Goal: Task Accomplishment & Management: Complete application form

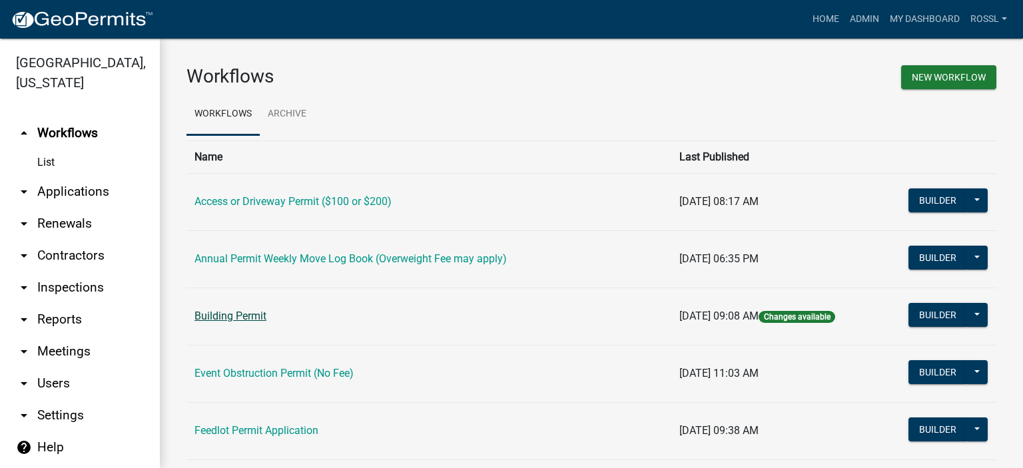
click at [234, 321] on link "Building Permit" at bounding box center [230, 316] width 72 height 13
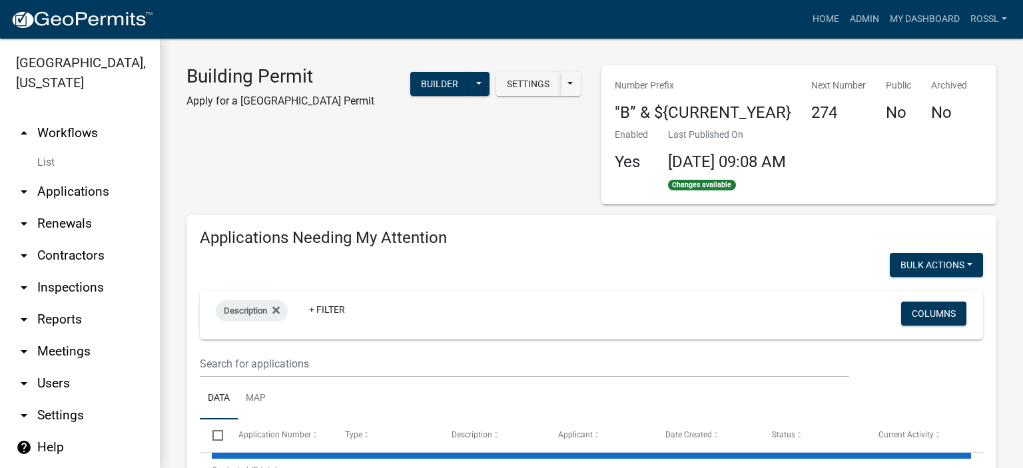
select select "2: 50"
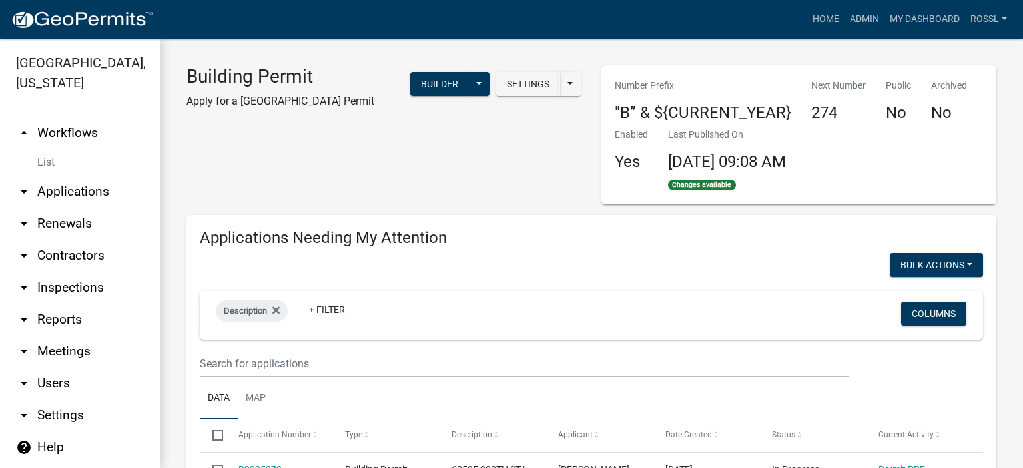
scroll to position [266, 0]
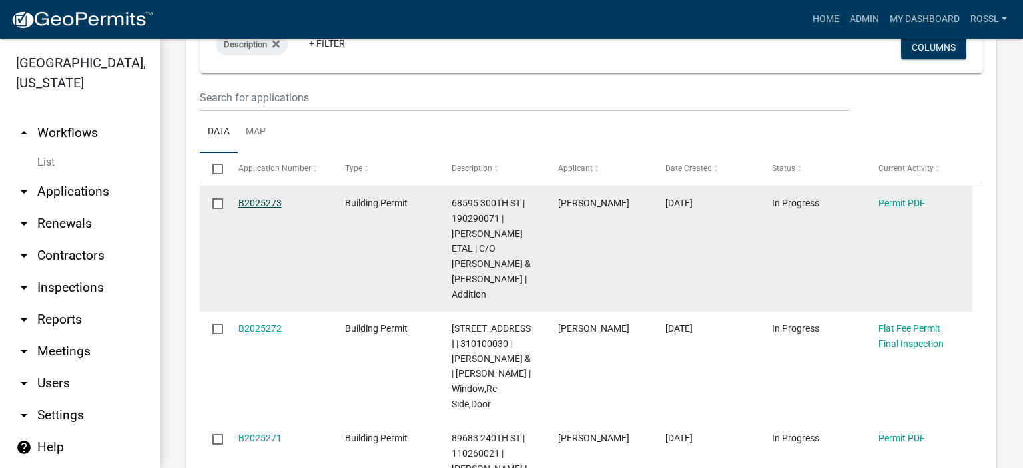
click at [250, 198] on link "B2025273" at bounding box center [259, 203] width 43 height 11
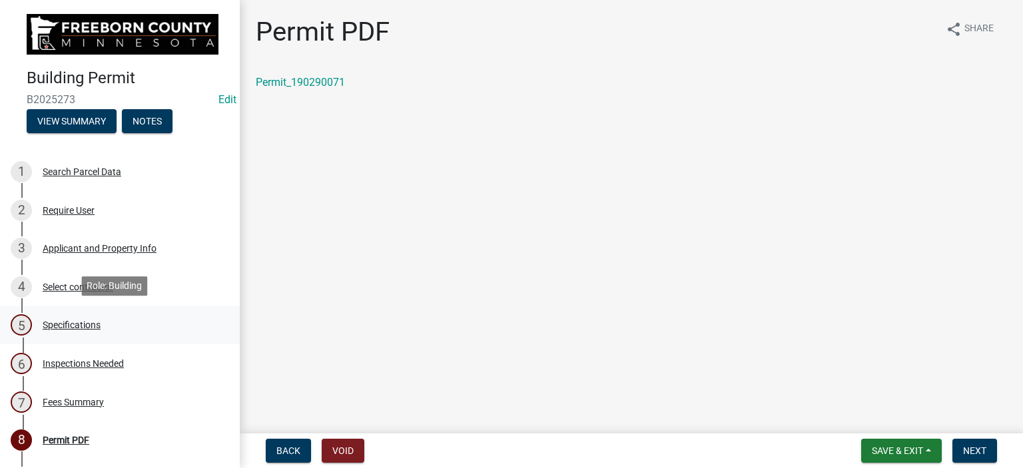
click at [55, 323] on div "Specifications" at bounding box center [72, 324] width 58 height 9
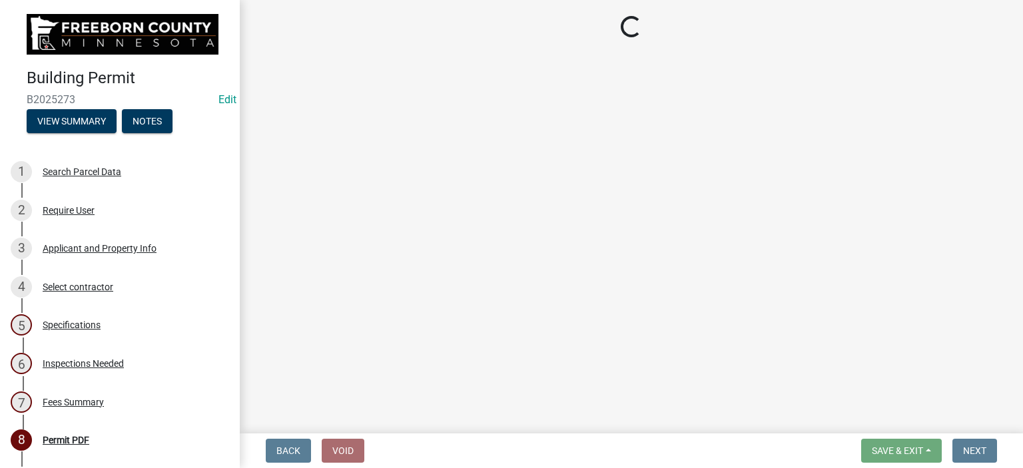
select select "cf5e982a-8fde-449d-bcd8-be8cdfb99374"
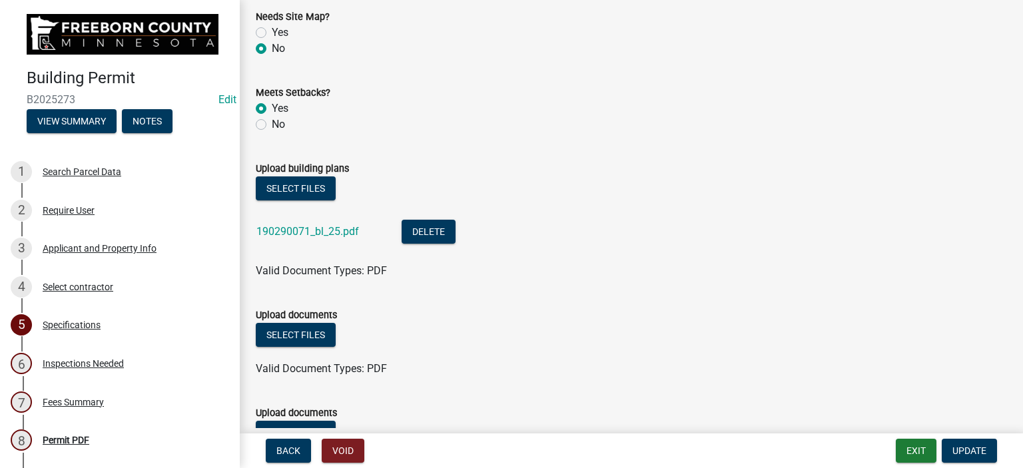
scroll to position [1531, 0]
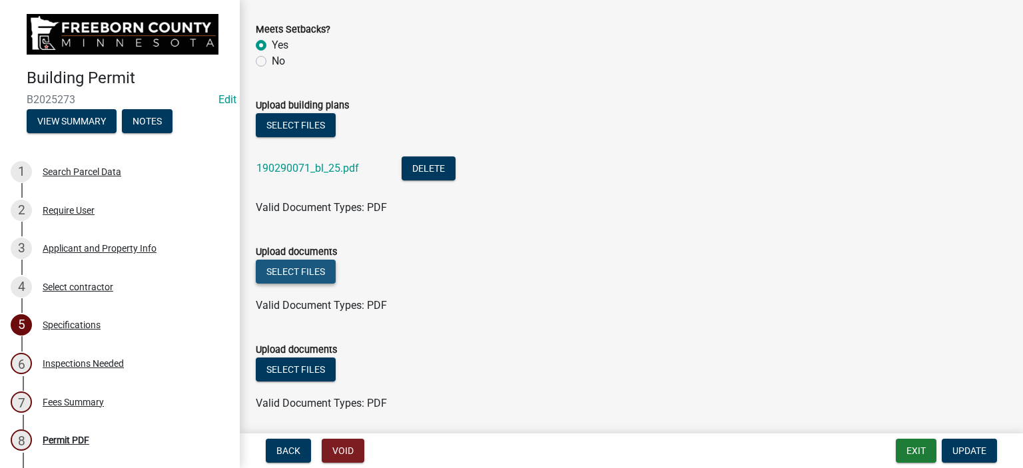
click at [317, 272] on button "Select files" at bounding box center [296, 272] width 80 height 24
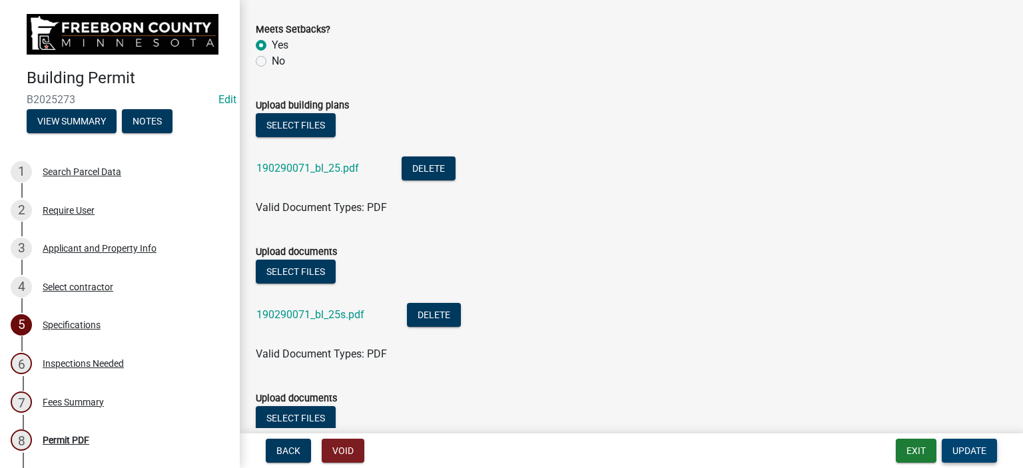
click at [953, 448] on span "Update" at bounding box center [969, 450] width 34 height 11
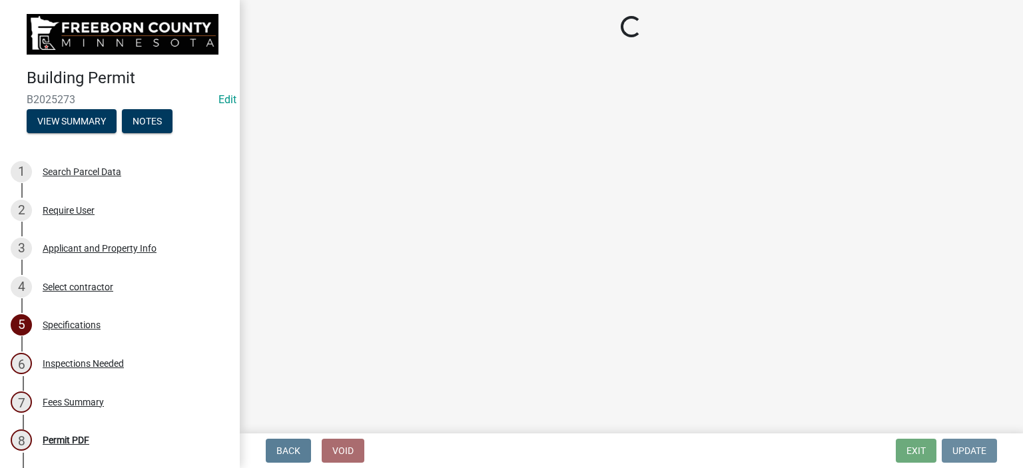
scroll to position [0, 0]
